Goal: Register for event/course

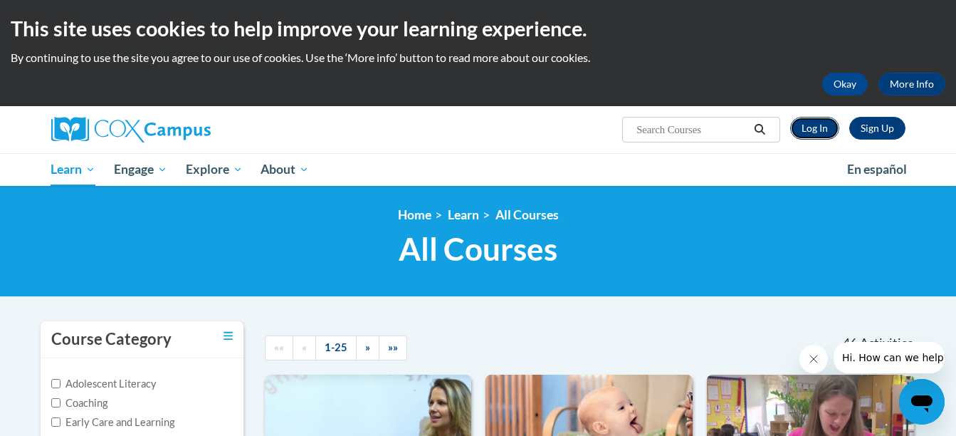
click at [810, 125] on link "Log In" at bounding box center [814, 128] width 49 height 23
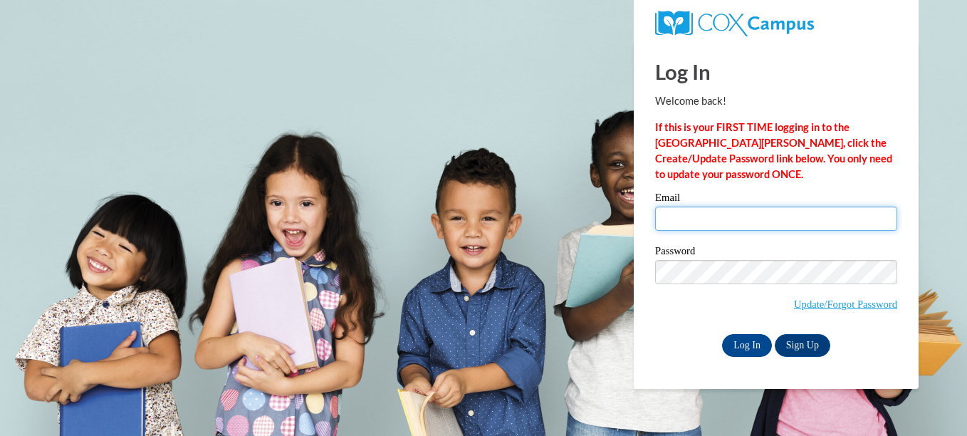
click at [775, 219] on input "Email" at bounding box center [776, 219] width 242 height 24
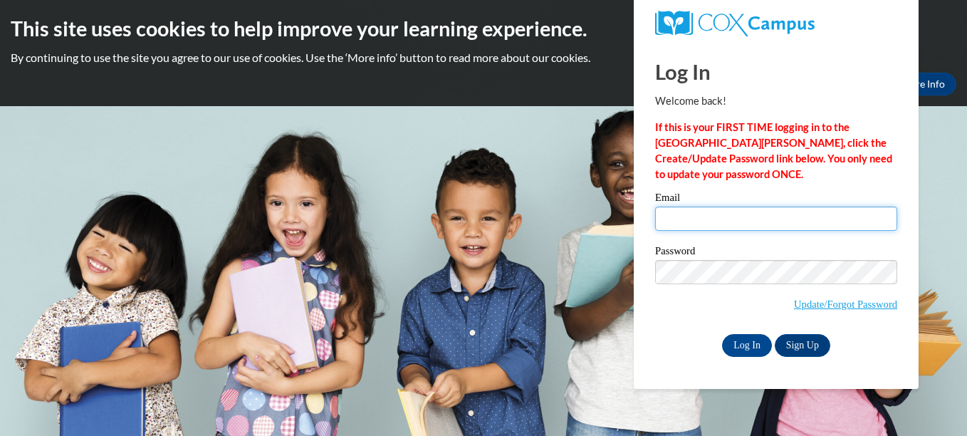
type input "Cassidywotring@gmail.com"
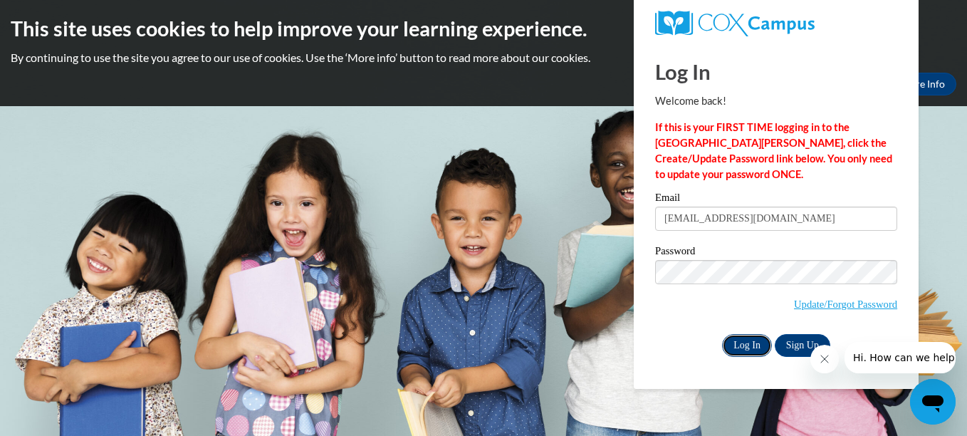
click at [744, 345] on input "Log In" at bounding box center [747, 345] width 50 height 23
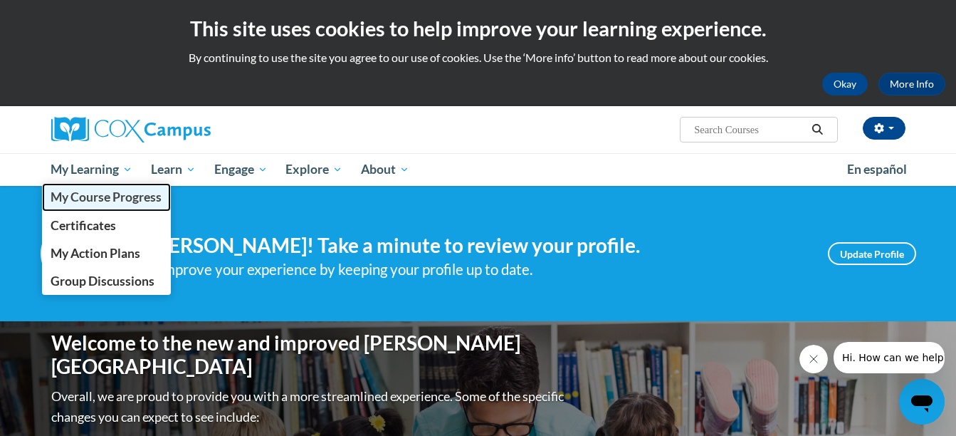
click at [120, 197] on span "My Course Progress" at bounding box center [106, 196] width 111 height 15
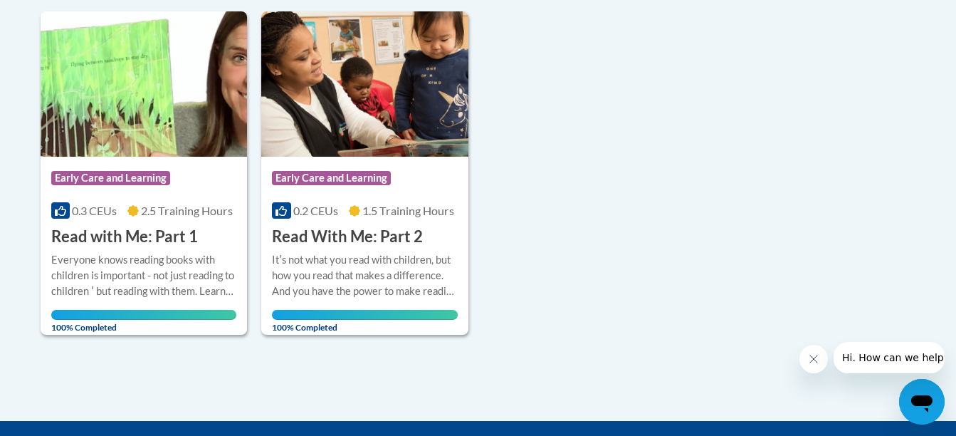
scroll to position [353, 0]
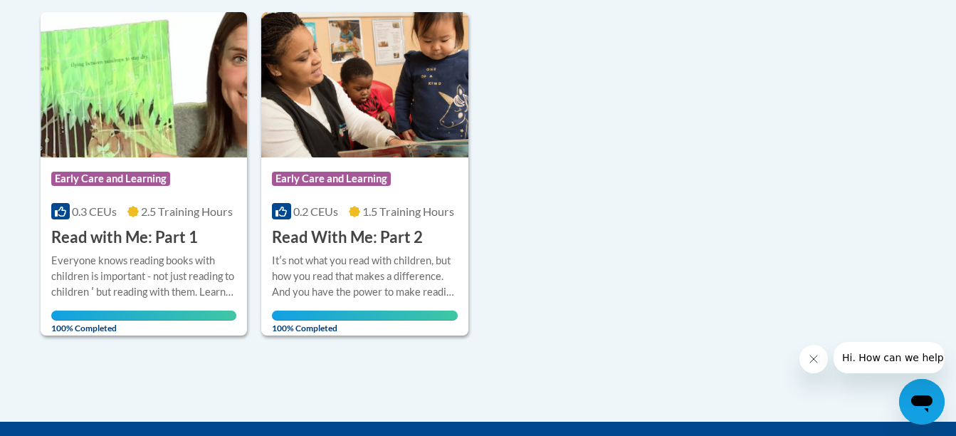
click at [822, 361] on button "Close message from company" at bounding box center [813, 359] width 28 height 28
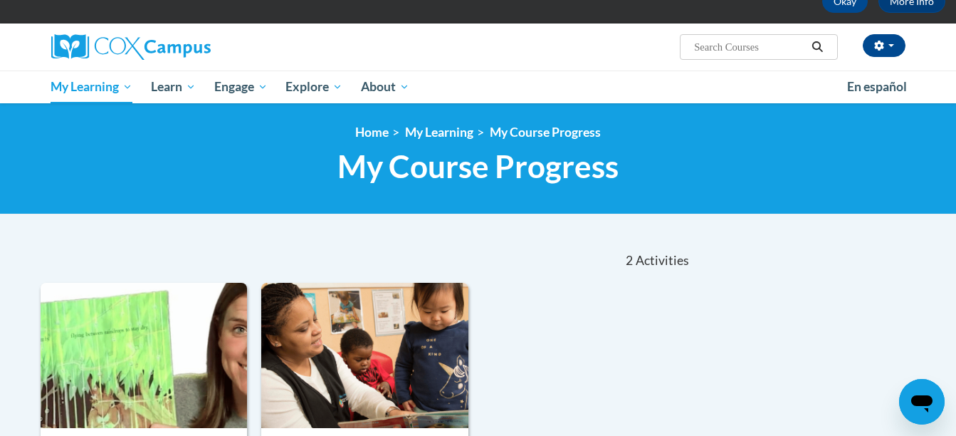
scroll to position [78, 0]
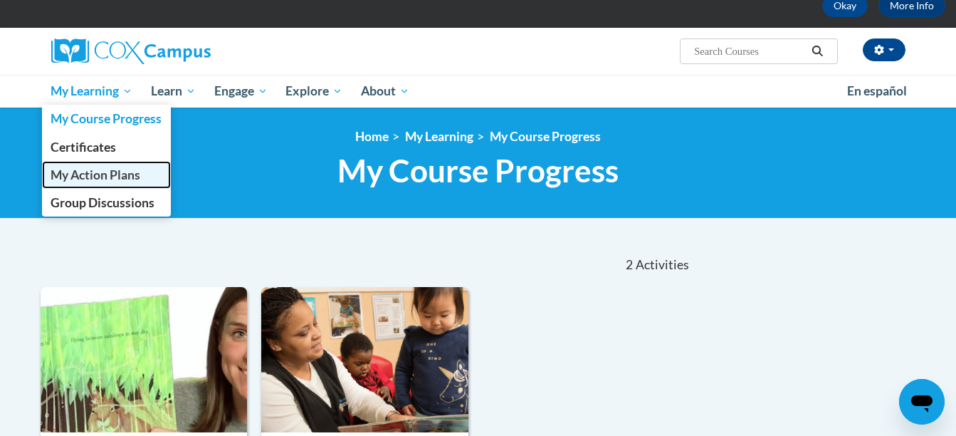
click at [100, 171] on span "My Action Plans" at bounding box center [96, 174] width 90 height 15
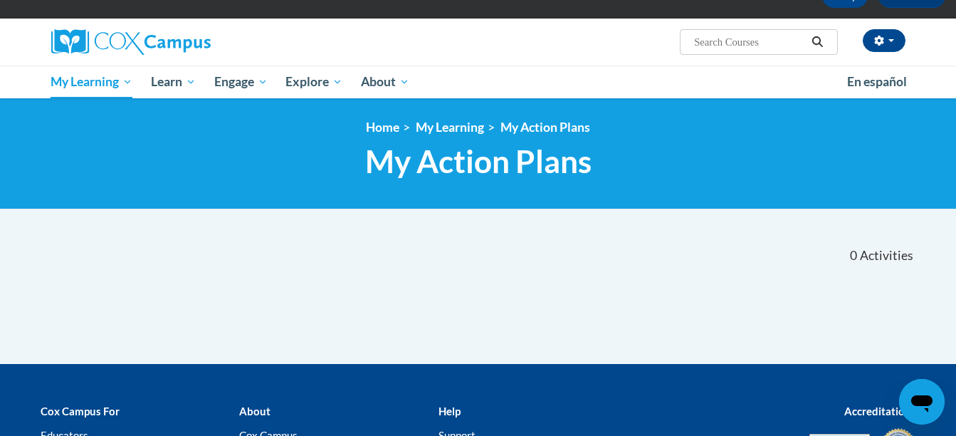
scroll to position [86, 0]
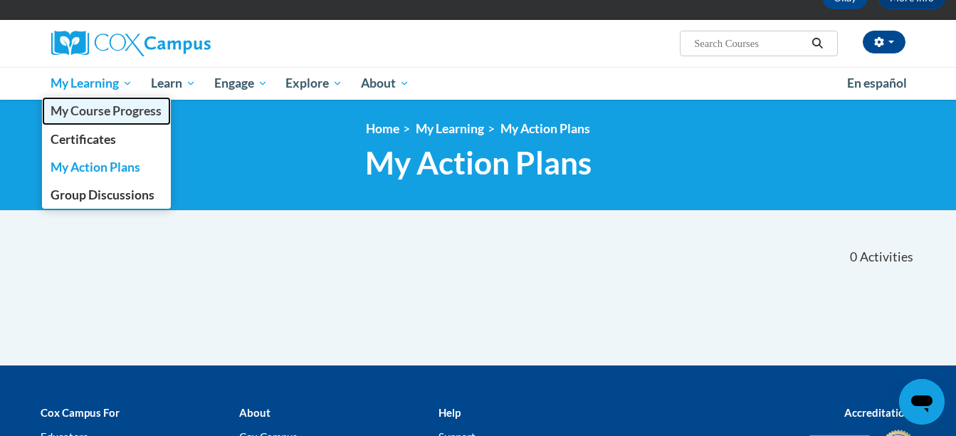
click at [105, 110] on span "My Course Progress" at bounding box center [106, 110] width 111 height 15
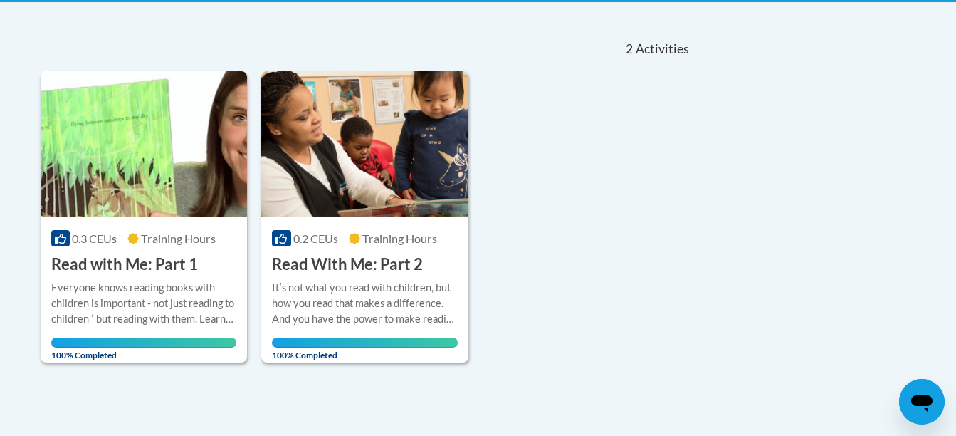
scroll to position [295, 0]
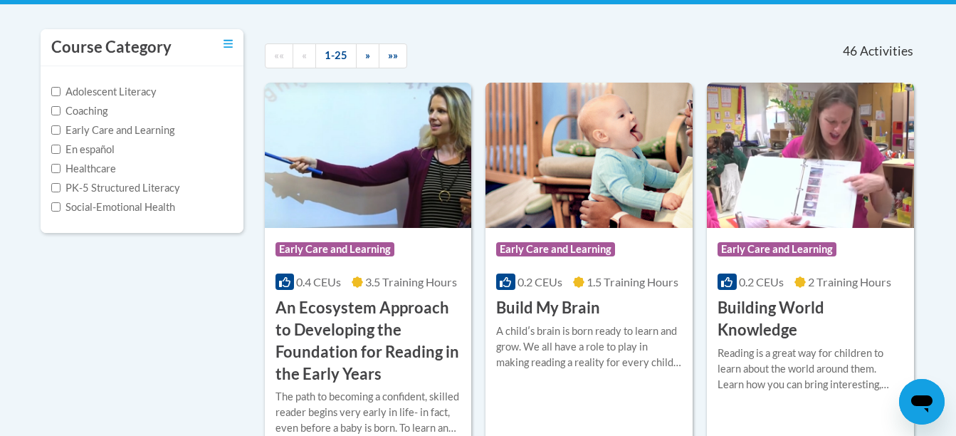
scroll to position [294, 0]
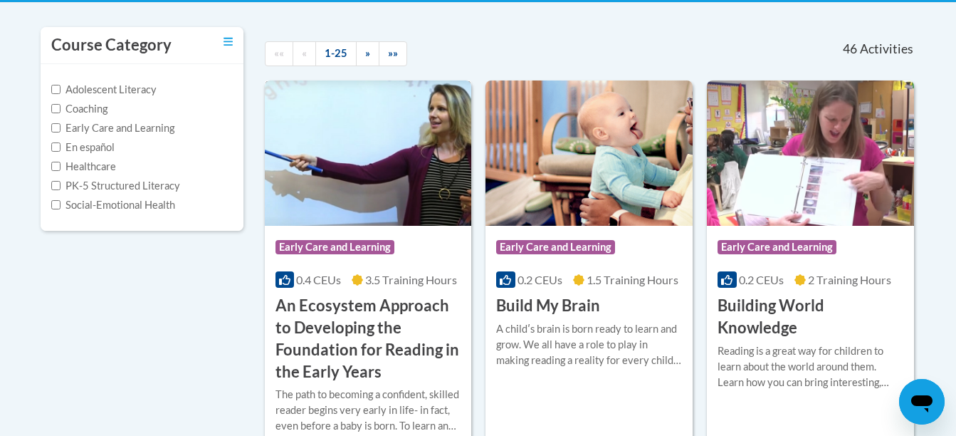
click at [333, 313] on h3 "An Ecosystem Approach to Developing the Foundation for Reading in the Early Yea…" at bounding box center [369, 339] width 186 height 88
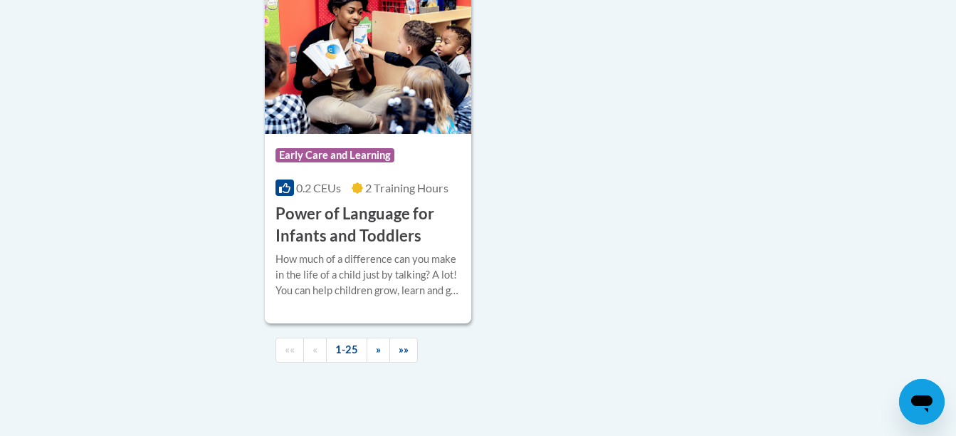
scroll to position [3435, 0]
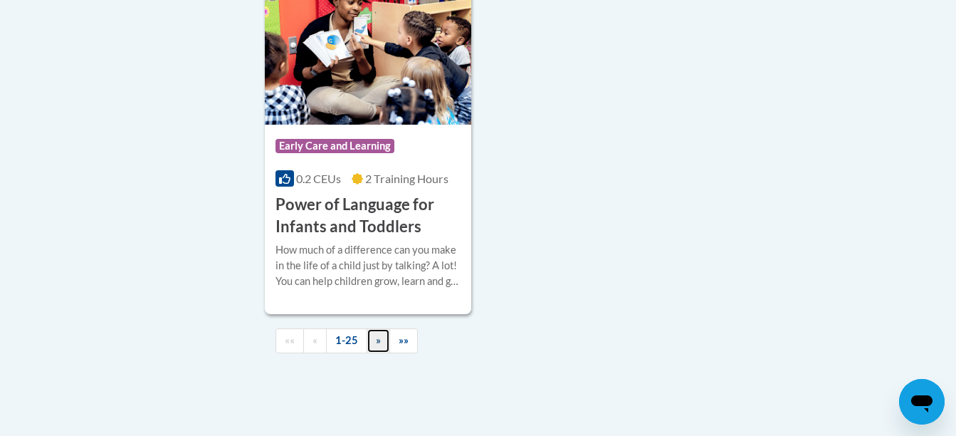
click at [376, 346] on span "»" at bounding box center [378, 340] width 5 height 12
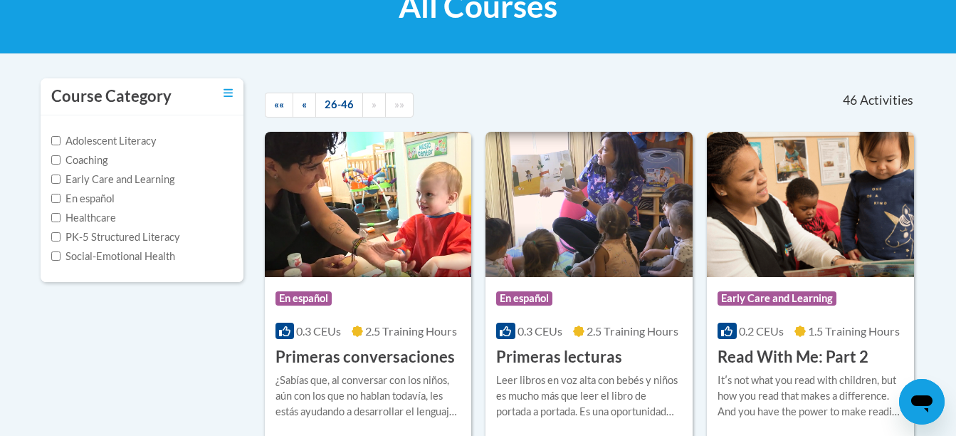
scroll to position [242, 0]
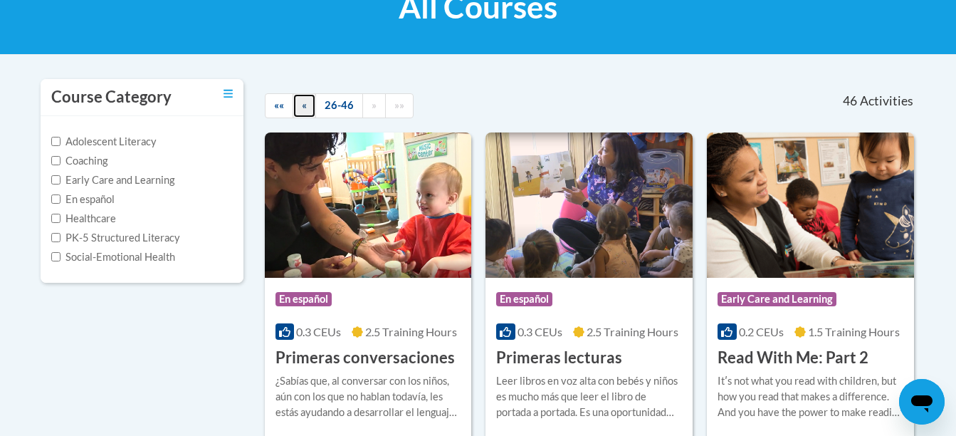
click at [308, 105] on link "«" at bounding box center [304, 105] width 23 height 25
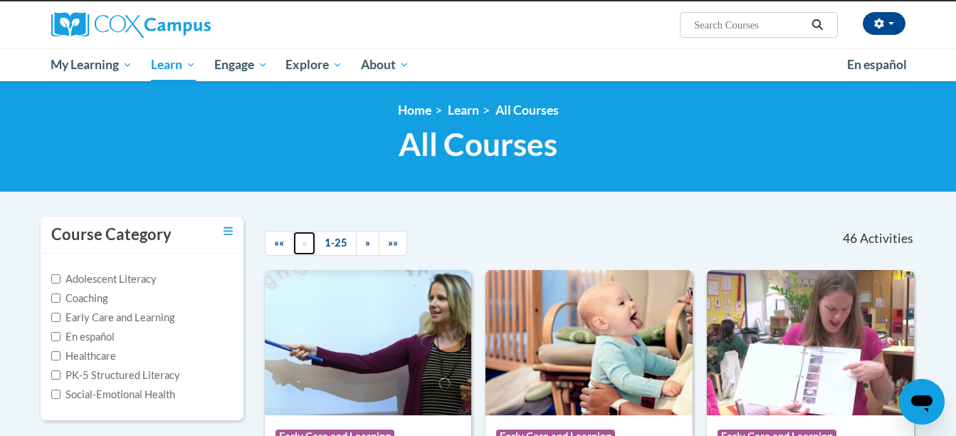
scroll to position [101, 0]
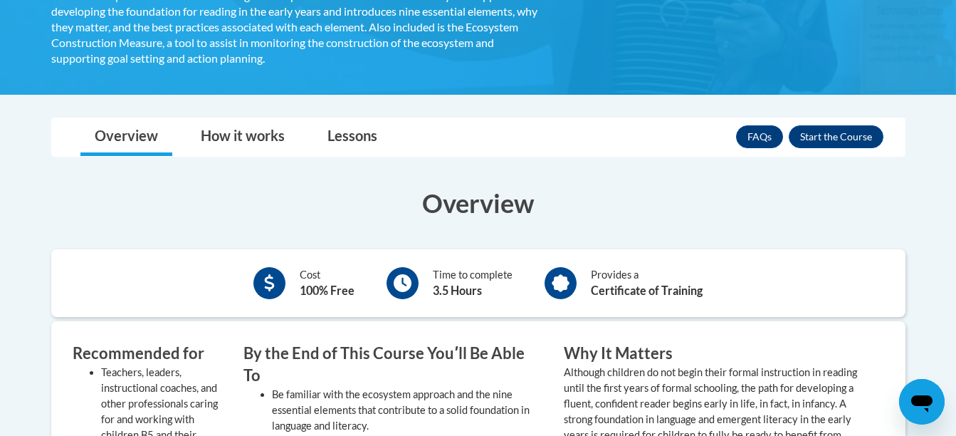
scroll to position [466, 0]
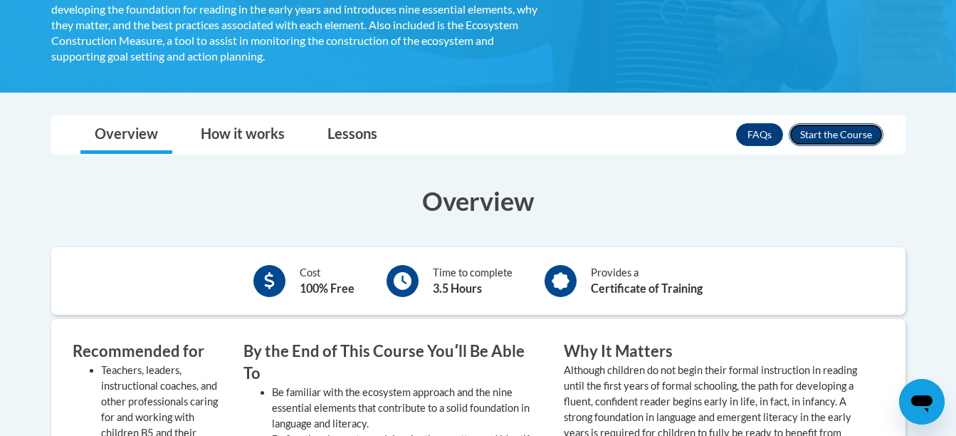
click at [830, 131] on button "Enroll" at bounding box center [836, 134] width 95 height 23
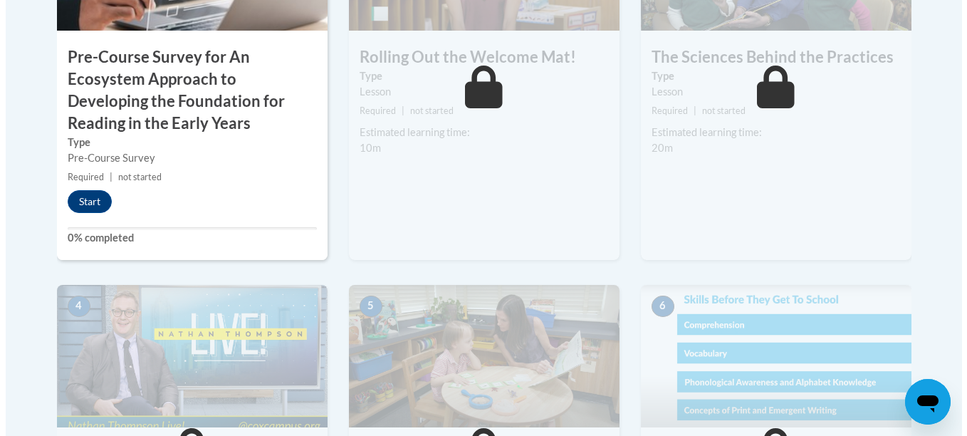
scroll to position [618, 0]
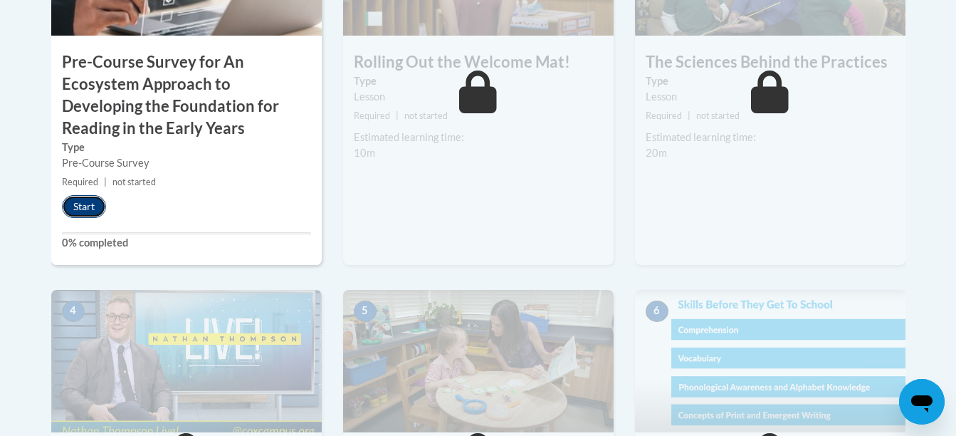
click at [85, 206] on button "Start" at bounding box center [84, 206] width 44 height 23
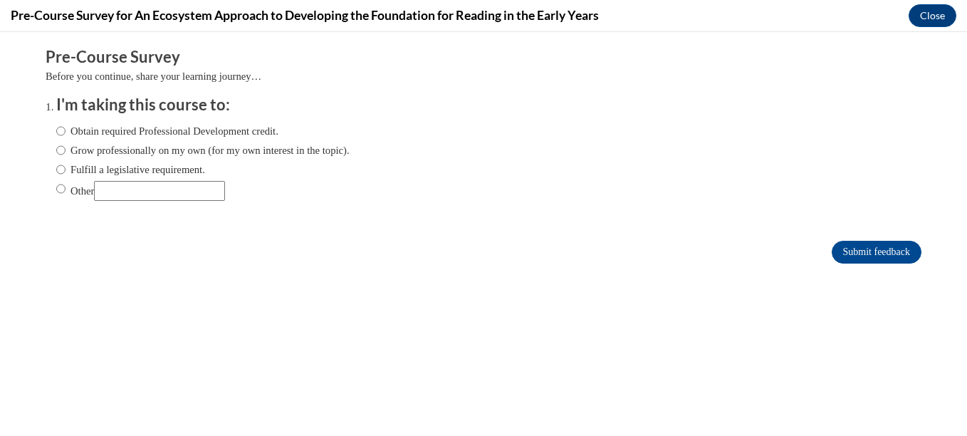
scroll to position [0, 0]
click at [56, 130] on label "Obtain required Professional Development credit." at bounding box center [167, 131] width 222 height 16
click at [56, 130] on input "Obtain required Professional Development credit." at bounding box center [60, 131] width 9 height 16
radio input "true"
click at [874, 246] on input "Submit feedback" at bounding box center [877, 252] width 90 height 23
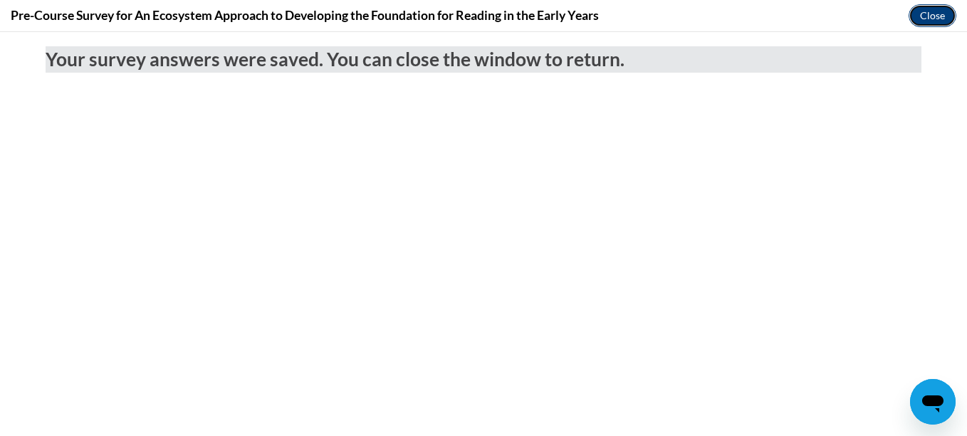
click at [936, 12] on button "Close" at bounding box center [933, 15] width 48 height 23
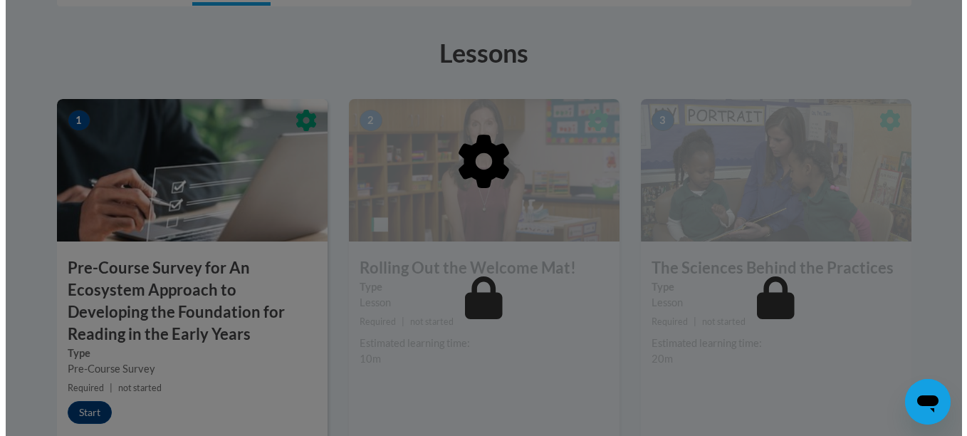
scroll to position [412, 0]
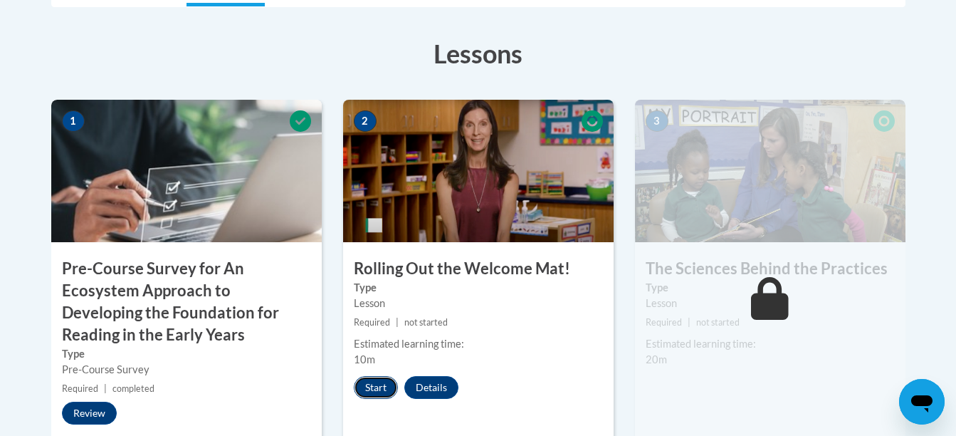
click at [371, 386] on button "Start" at bounding box center [376, 387] width 44 height 23
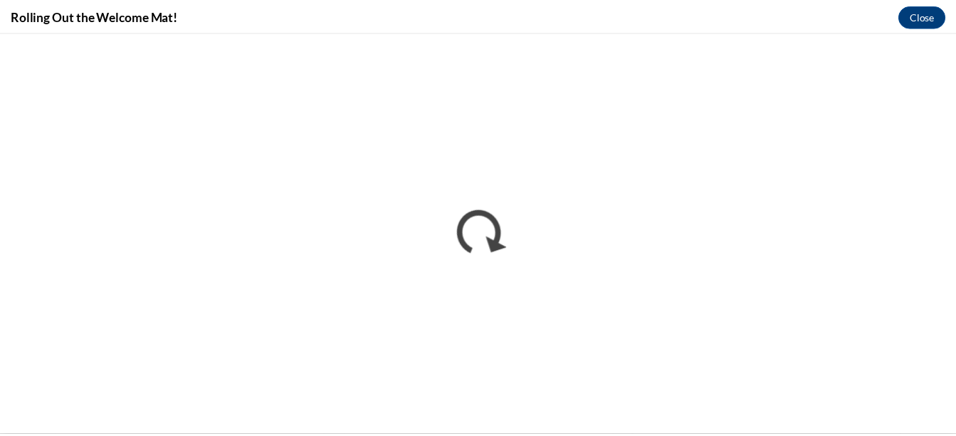
scroll to position [0, 0]
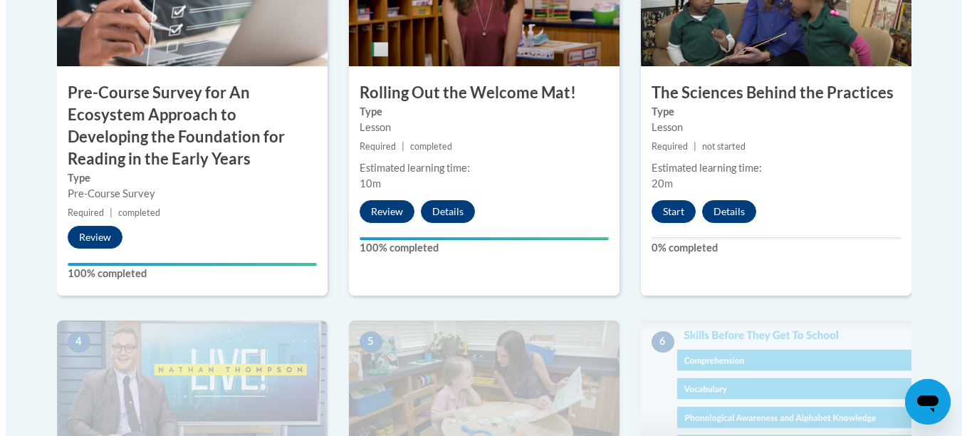
scroll to position [588, 0]
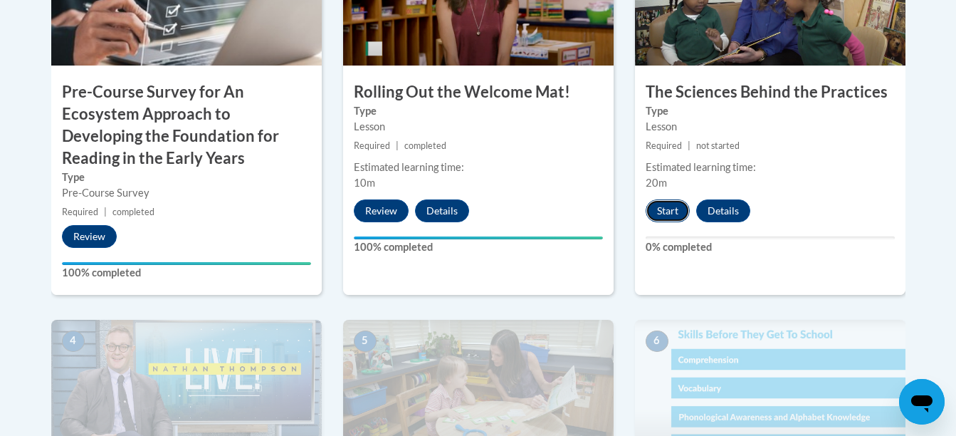
click at [665, 210] on button "Start" at bounding box center [668, 210] width 44 height 23
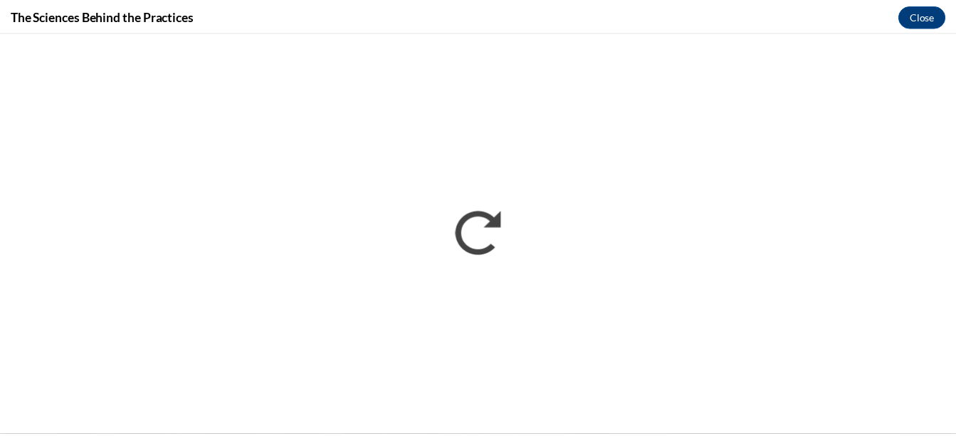
scroll to position [0, 0]
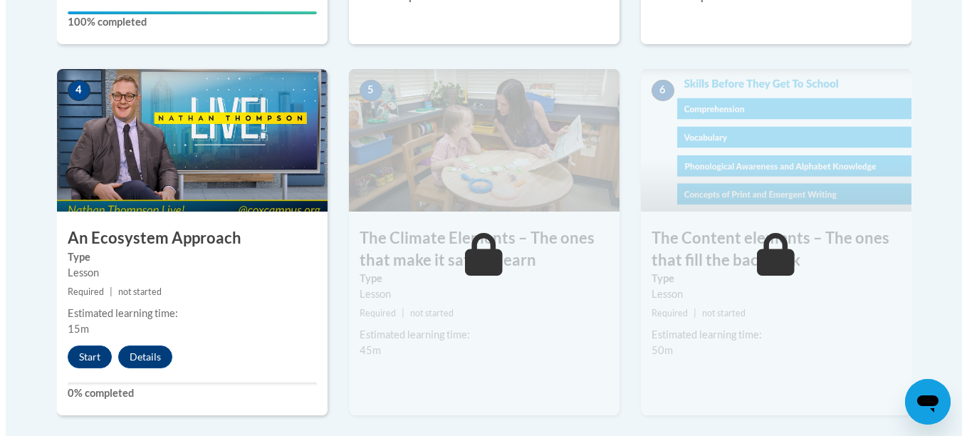
scroll to position [845, 0]
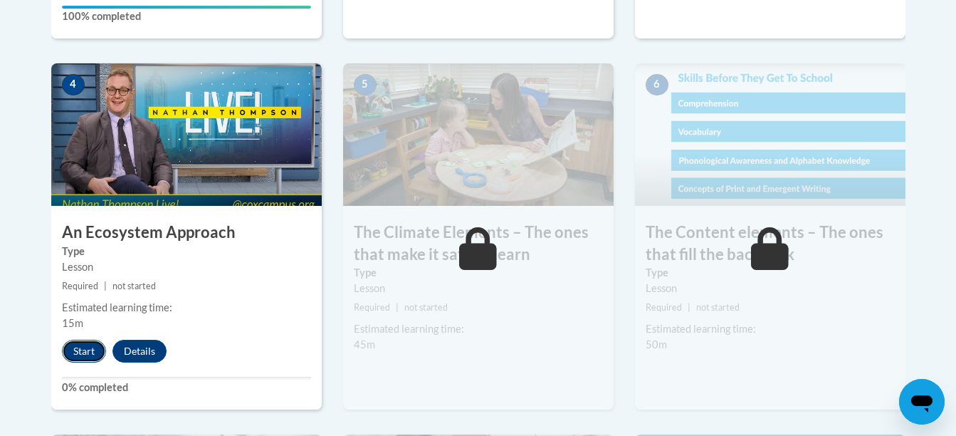
click at [87, 350] on button "Start" at bounding box center [84, 351] width 44 height 23
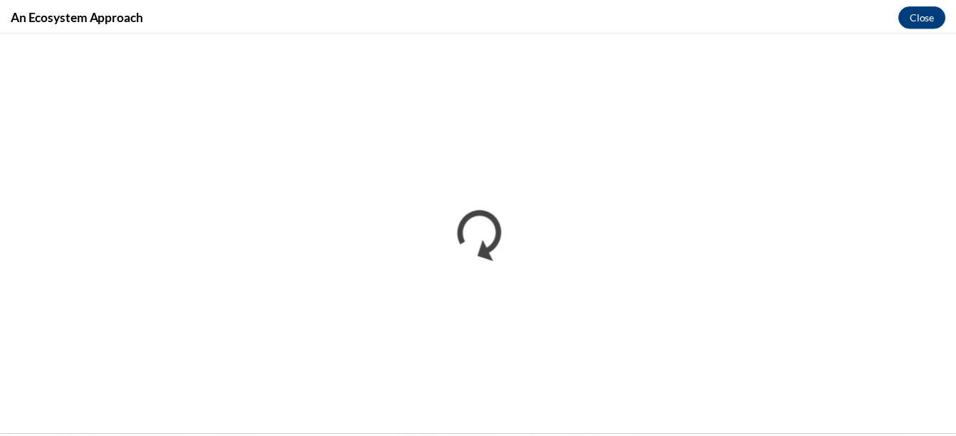
scroll to position [0, 0]
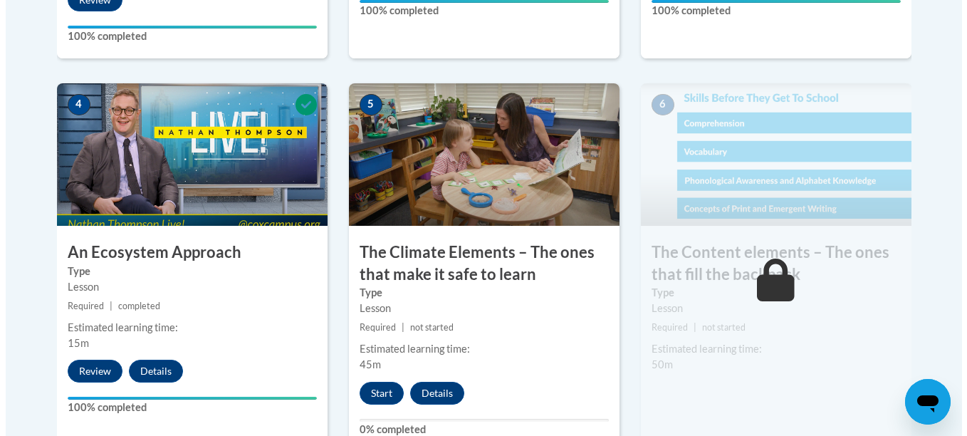
scroll to position [825, 0]
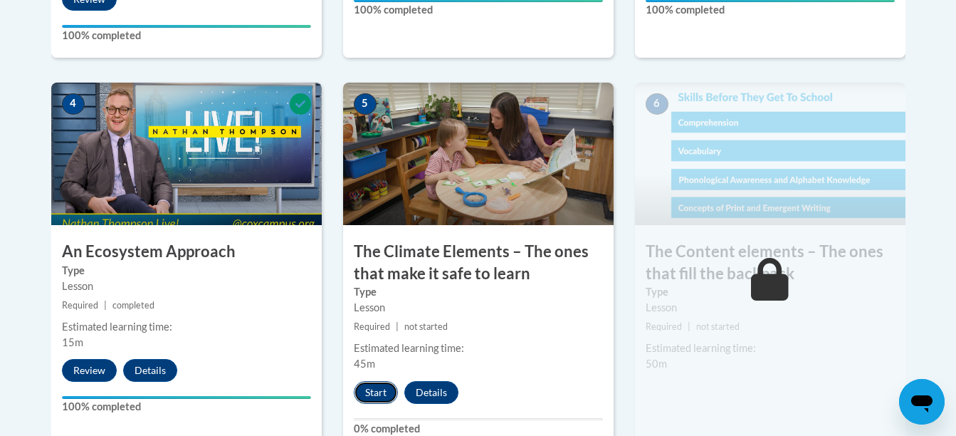
click at [379, 391] on button "Start" at bounding box center [376, 392] width 44 height 23
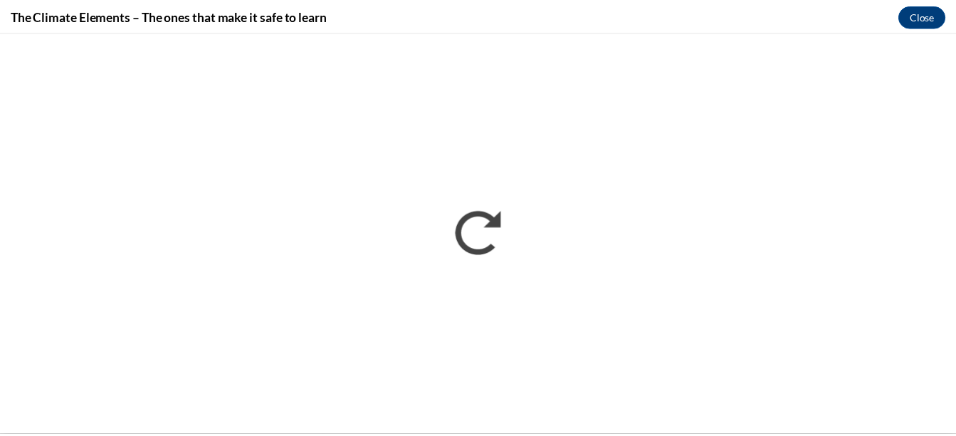
scroll to position [0, 0]
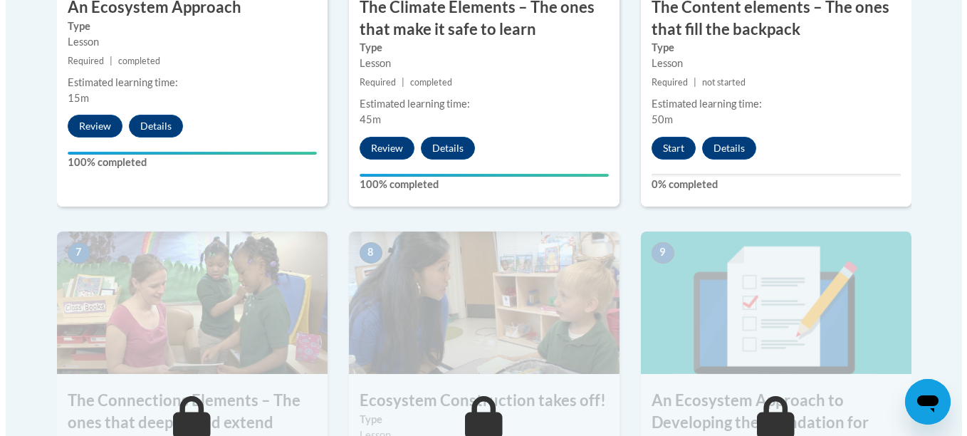
scroll to position [1097, 0]
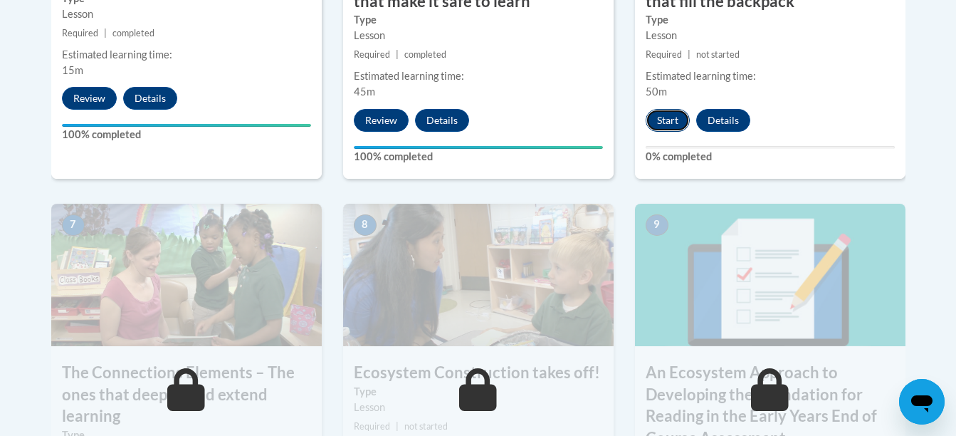
click at [670, 115] on button "Start" at bounding box center [668, 120] width 44 height 23
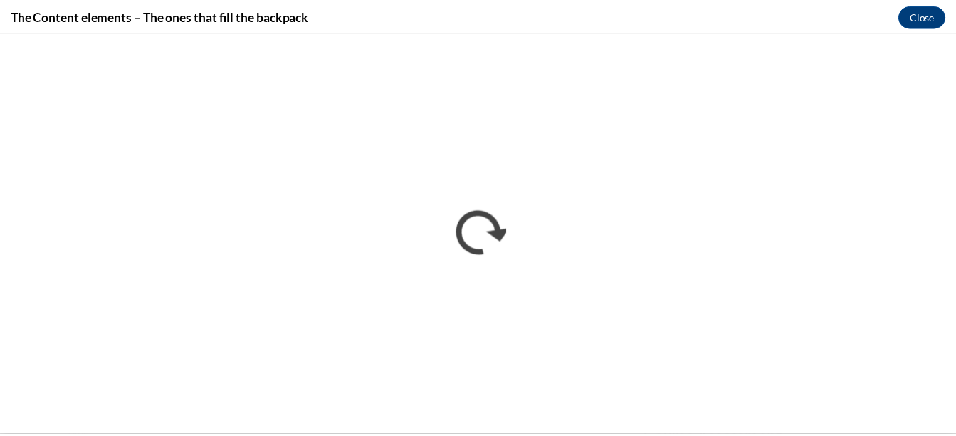
scroll to position [0, 0]
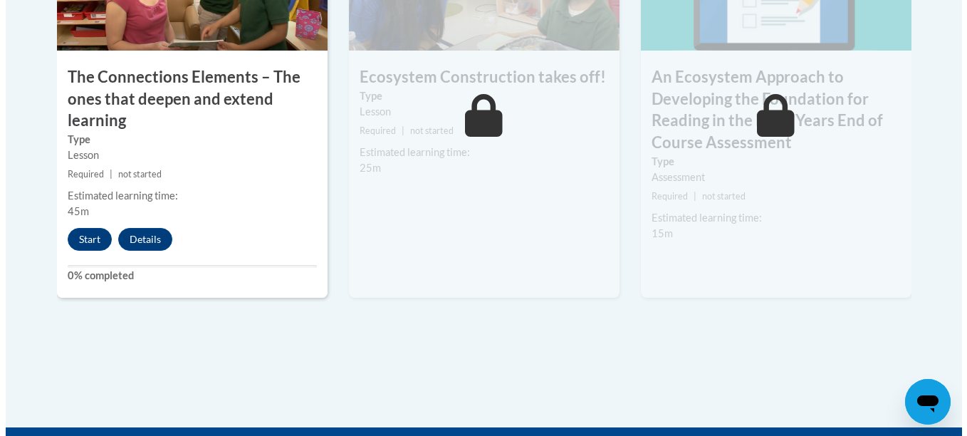
scroll to position [1396, 0]
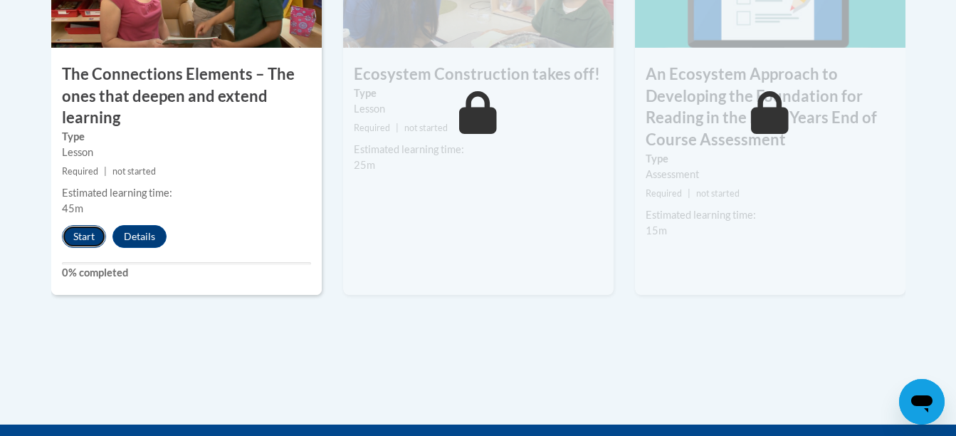
click at [84, 241] on button "Start" at bounding box center [84, 236] width 44 height 23
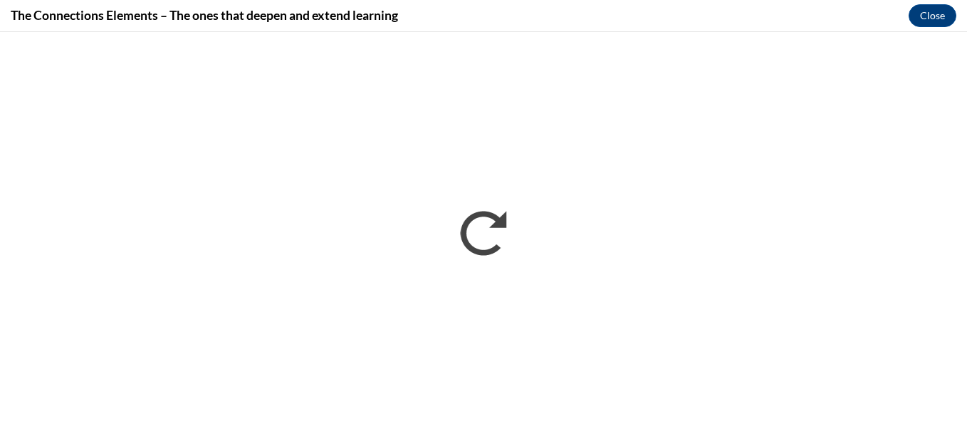
scroll to position [0, 0]
